Goal: Information Seeking & Learning: Learn about a topic

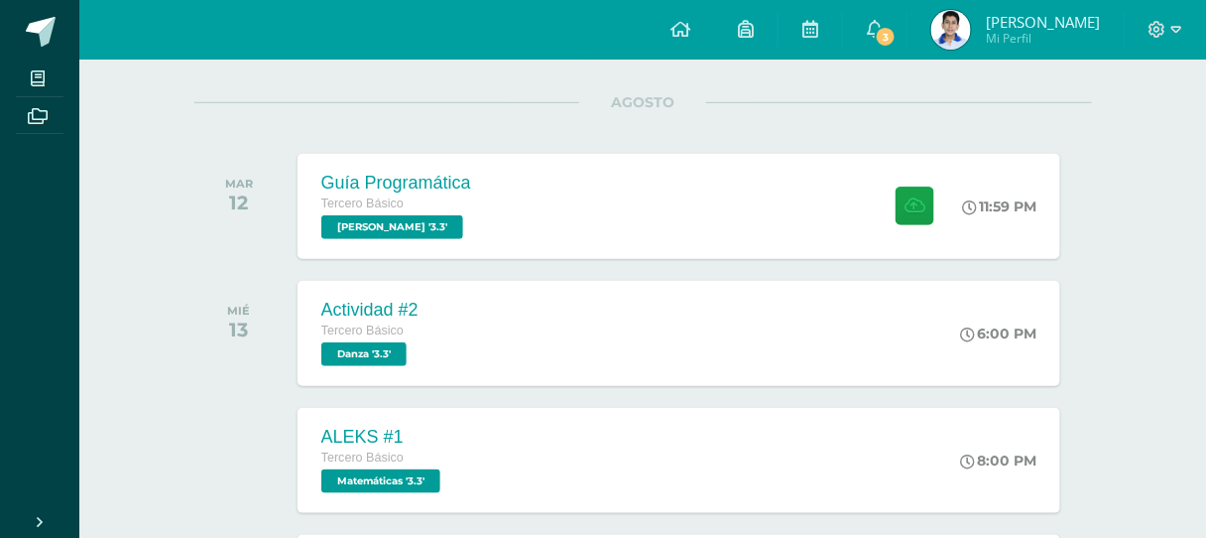
scroll to position [159, 0]
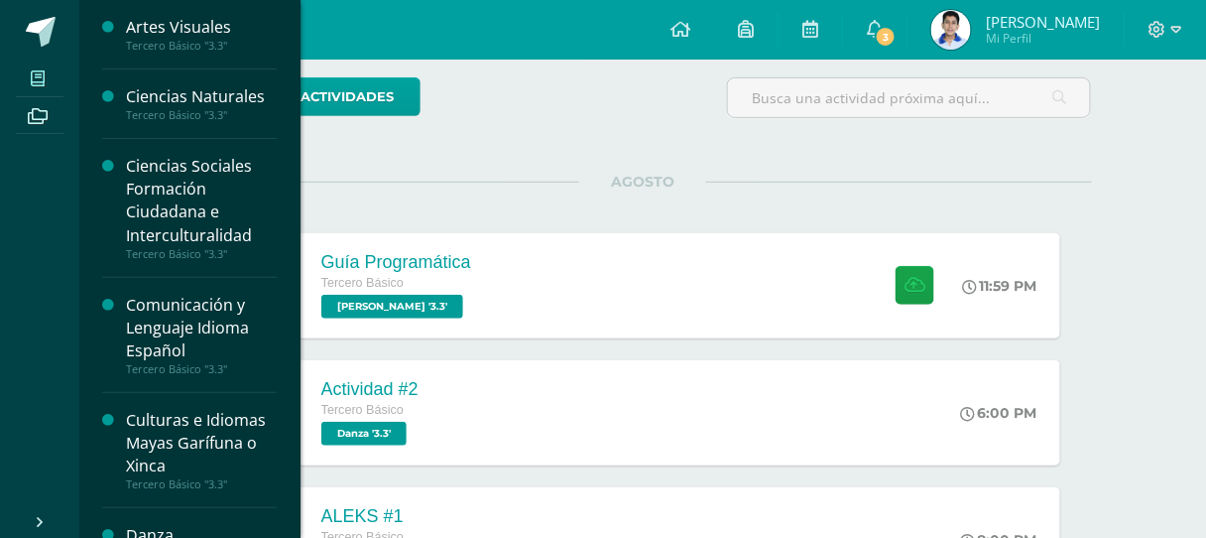
click at [39, 70] on icon at bounding box center [38, 78] width 14 height 16
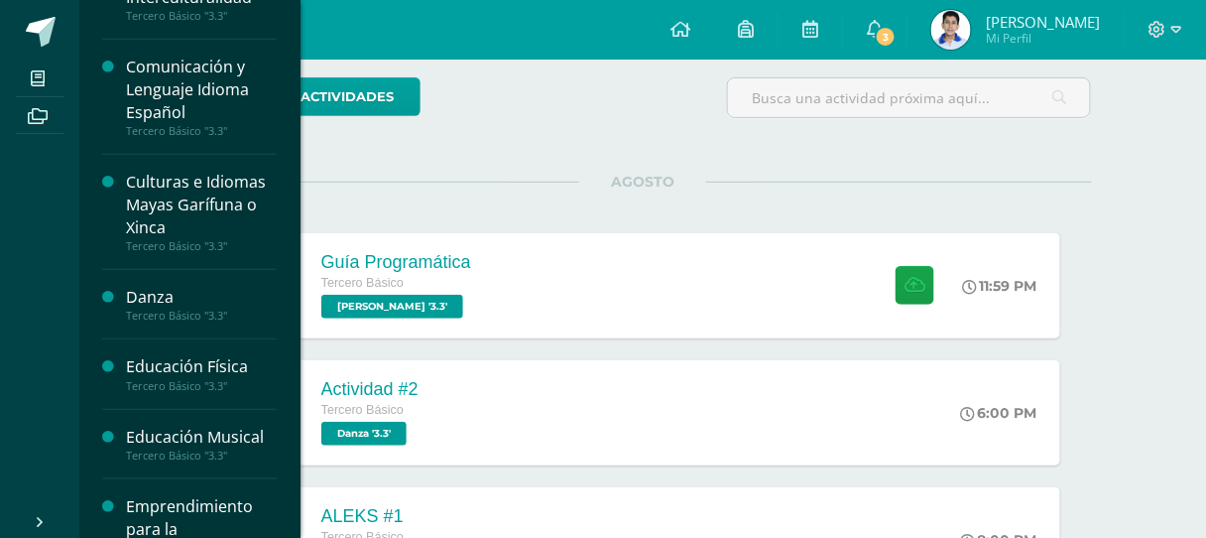
scroll to position [397, 0]
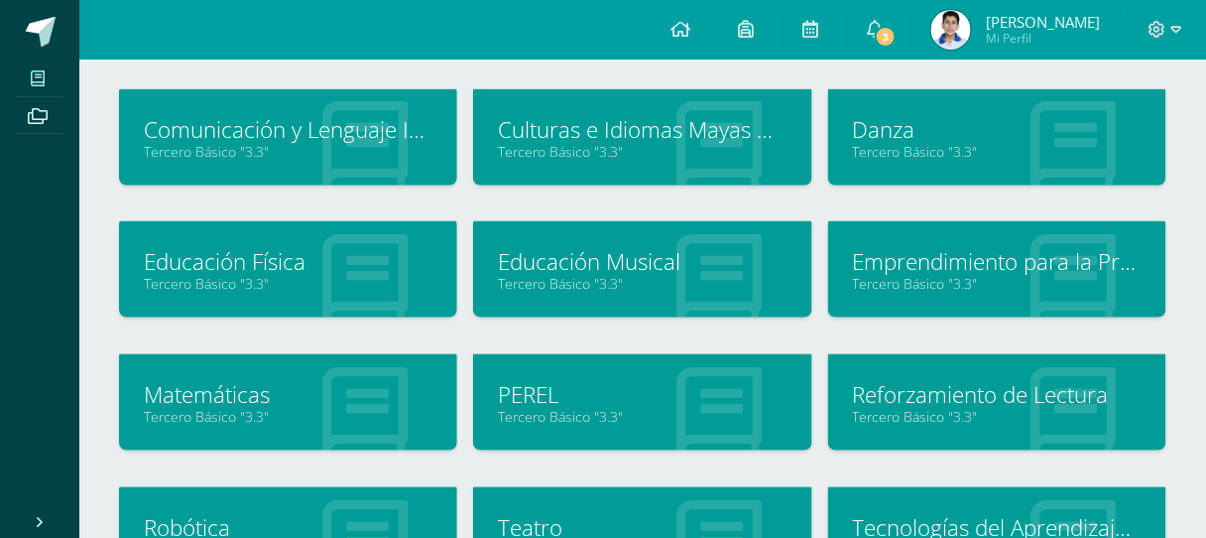
scroll to position [571, 0]
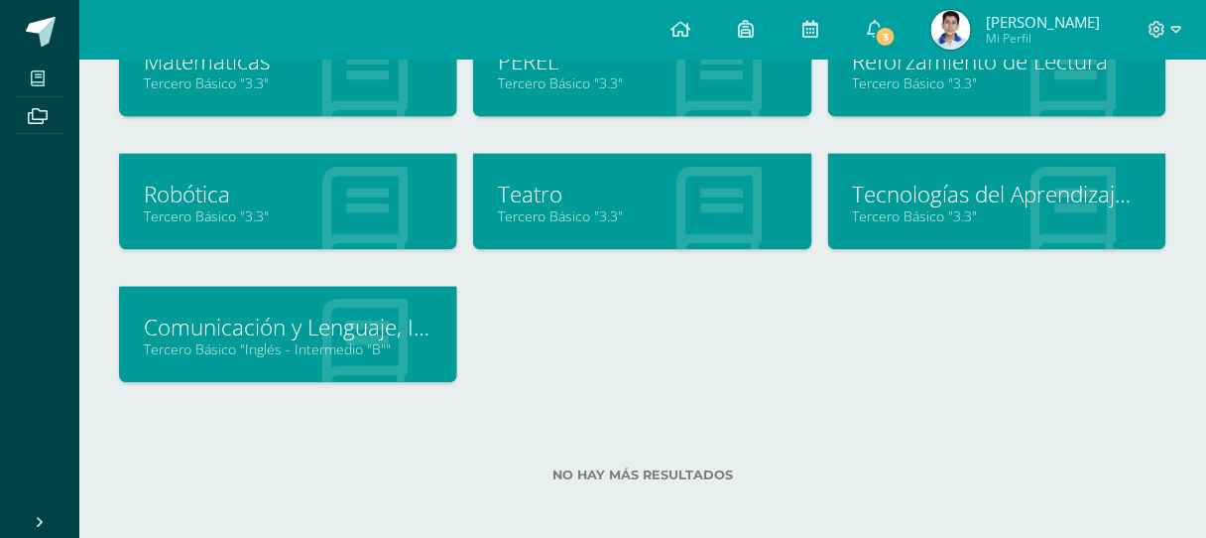
drag, startPoint x: 594, startPoint y: 161, endPoint x: 595, endPoint y: 180, distance: 18.9
click at [594, 163] on div "Teatro Tercero Básico "3.3"" at bounding box center [642, 202] width 338 height 96
click at [596, 184] on link "Teatro" at bounding box center [642, 194] width 289 height 31
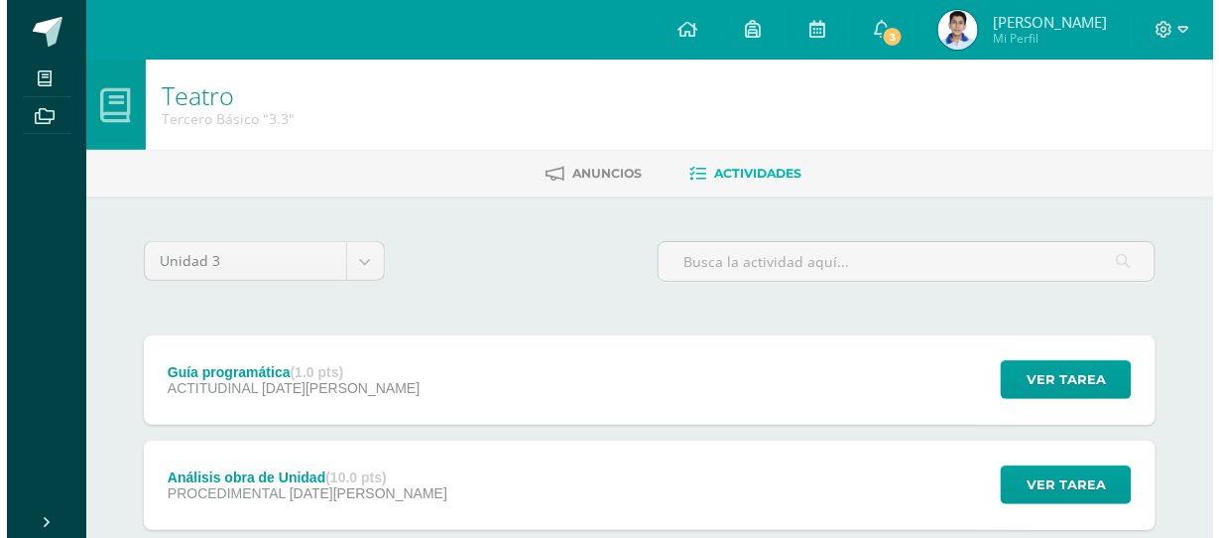
scroll to position [225, 0]
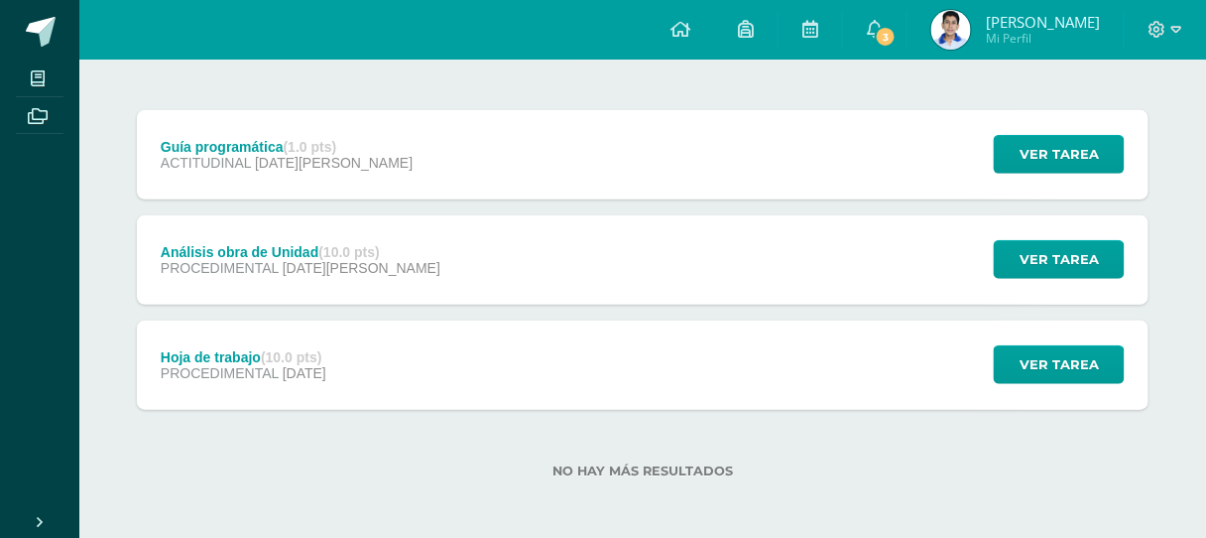
click at [556, 339] on div "Hoja de trabajo (10.0 pts) PROCEDIMENTAL 23 de Julio Ver tarea Hoja de trabajo …" at bounding box center [643, 364] width 1012 height 89
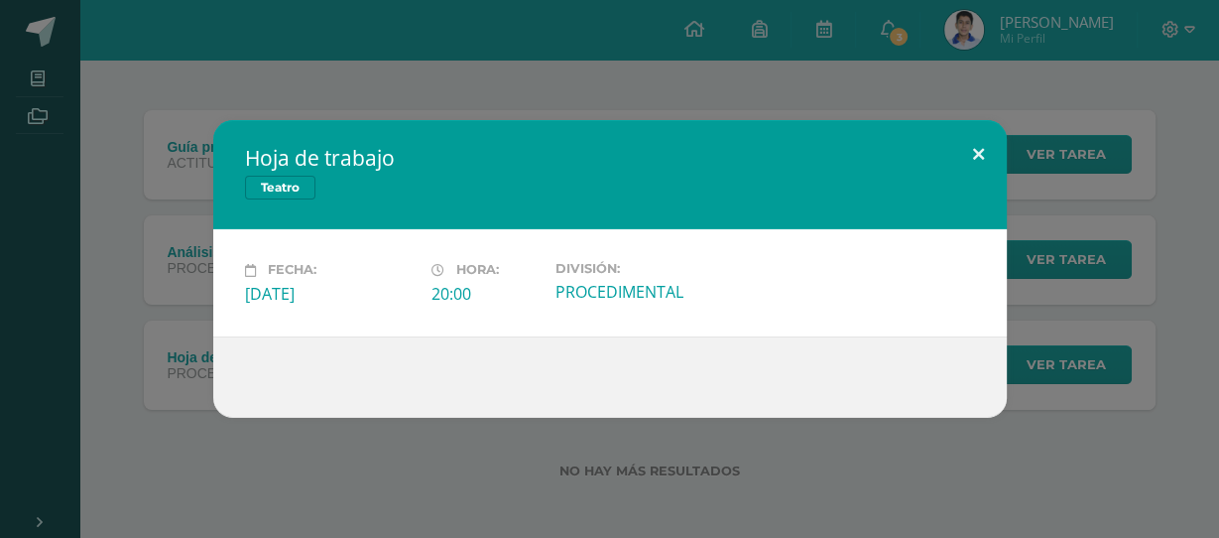
click at [972, 145] on button at bounding box center [978, 153] width 57 height 67
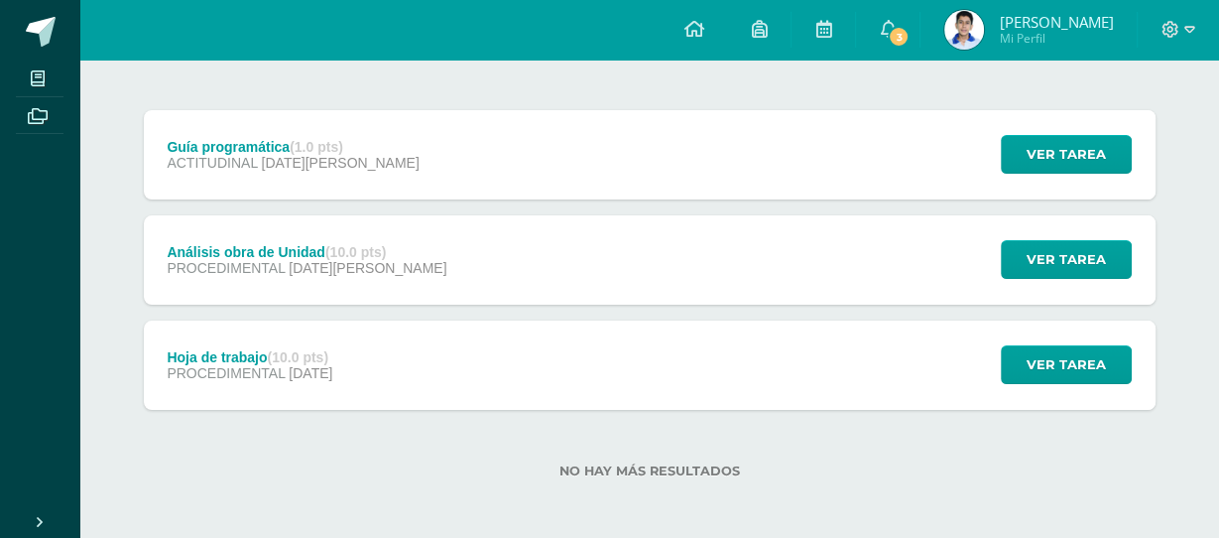
click at [452, 342] on div at bounding box center [610, 365] width 714 height 73
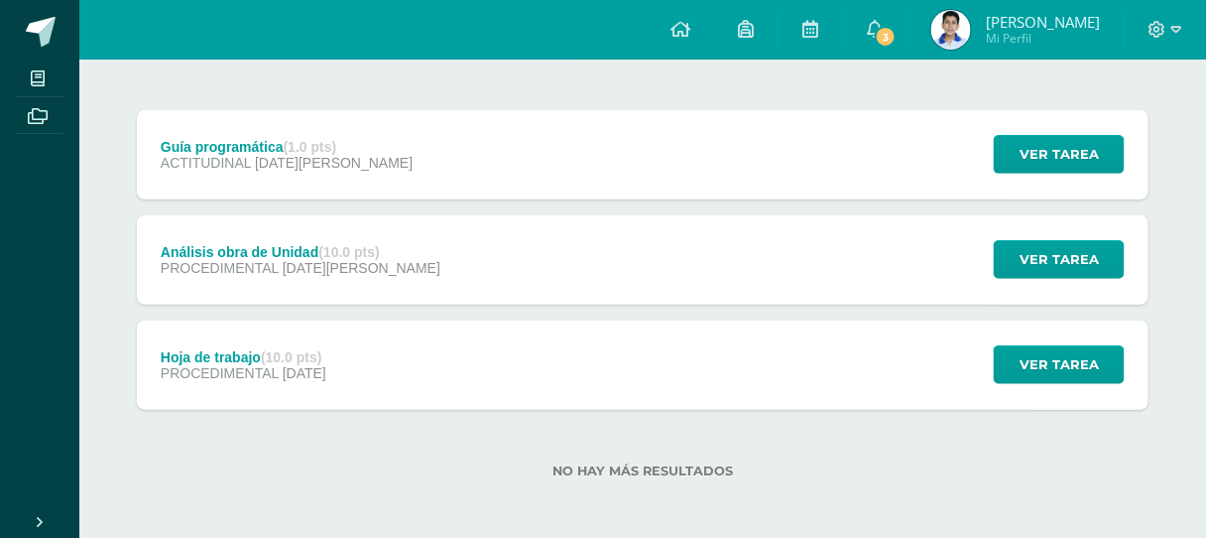
click at [454, 284] on div "Análisis obra de Unidad (10.0 pts) PROCEDIMENTAL 03 de Agosto Ver tarea Análisi…" at bounding box center [643, 259] width 1012 height 89
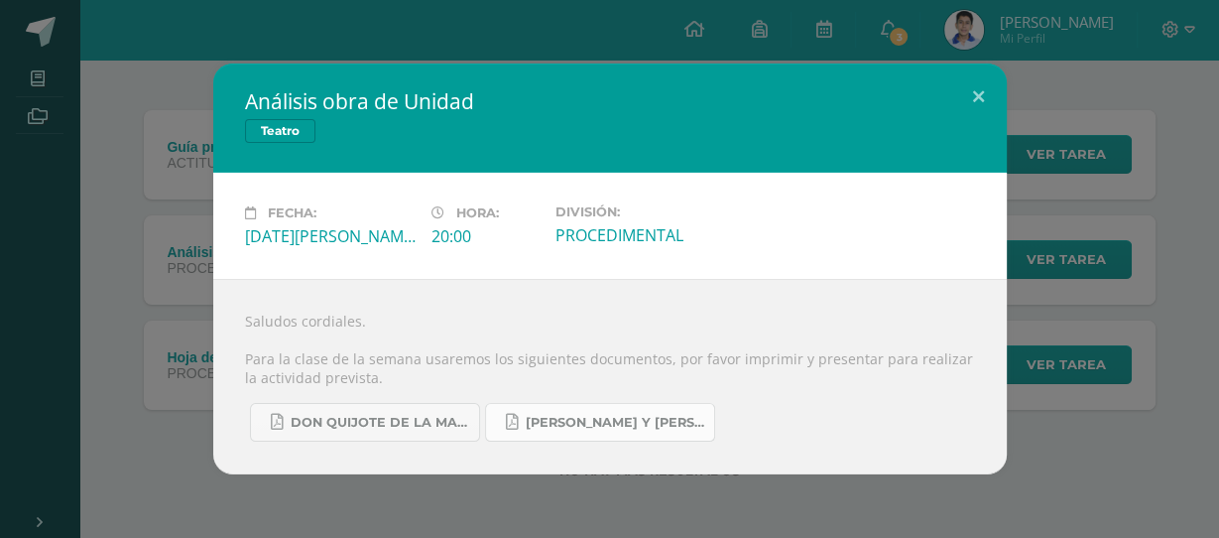
click at [520, 420] on link "Romeo y Julieta.pdf" at bounding box center [600, 422] width 230 height 39
click at [400, 432] on link "Don quijote de la Mancha.pdf" at bounding box center [365, 422] width 230 height 39
